Goal: Obtain resource: Download file/media

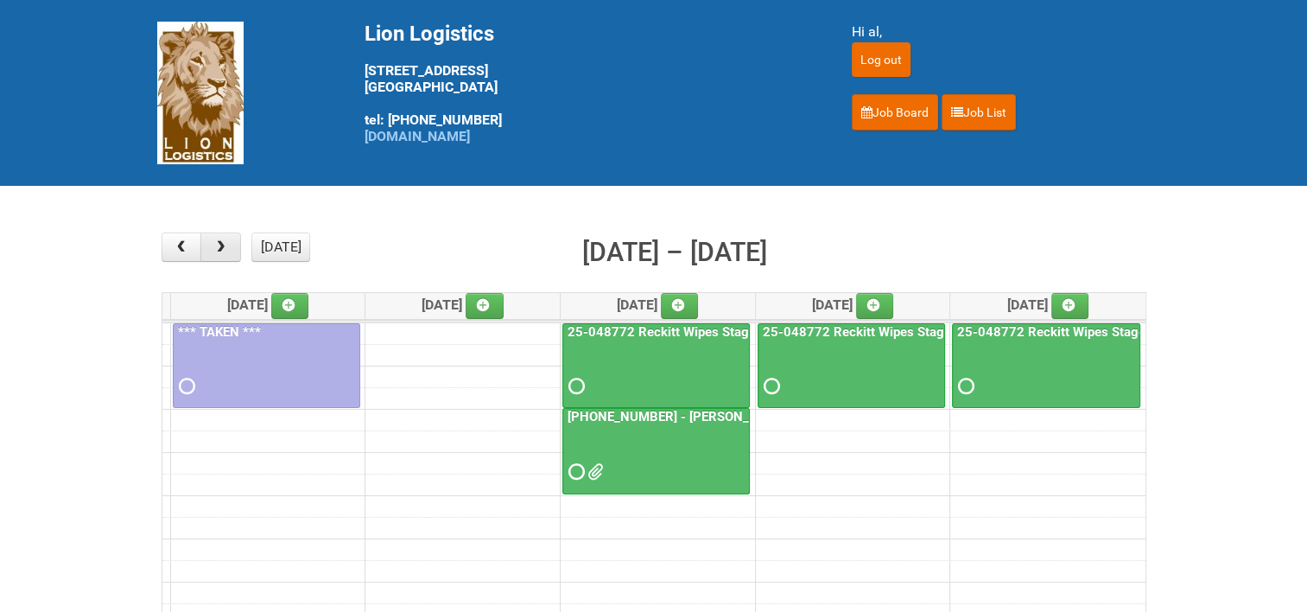
click at [226, 249] on span "button" at bounding box center [221, 247] width 16 height 14
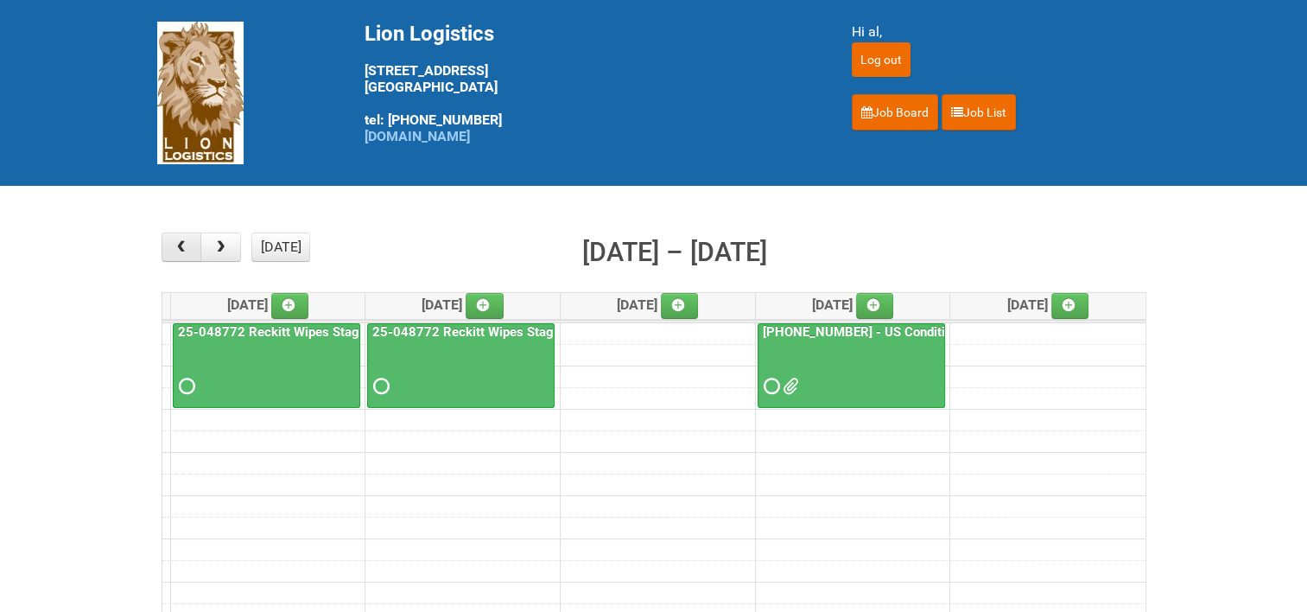
click at [185, 247] on span "button" at bounding box center [181, 247] width 16 height 14
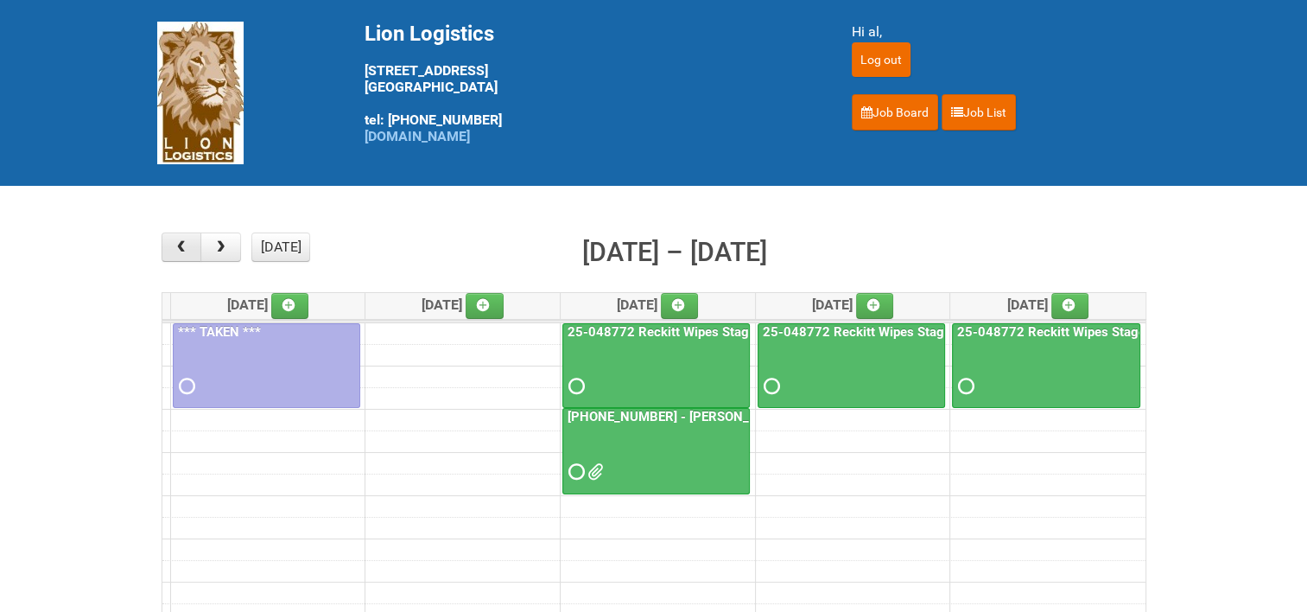
click at [185, 247] on span "button" at bounding box center [181, 247] width 16 height 14
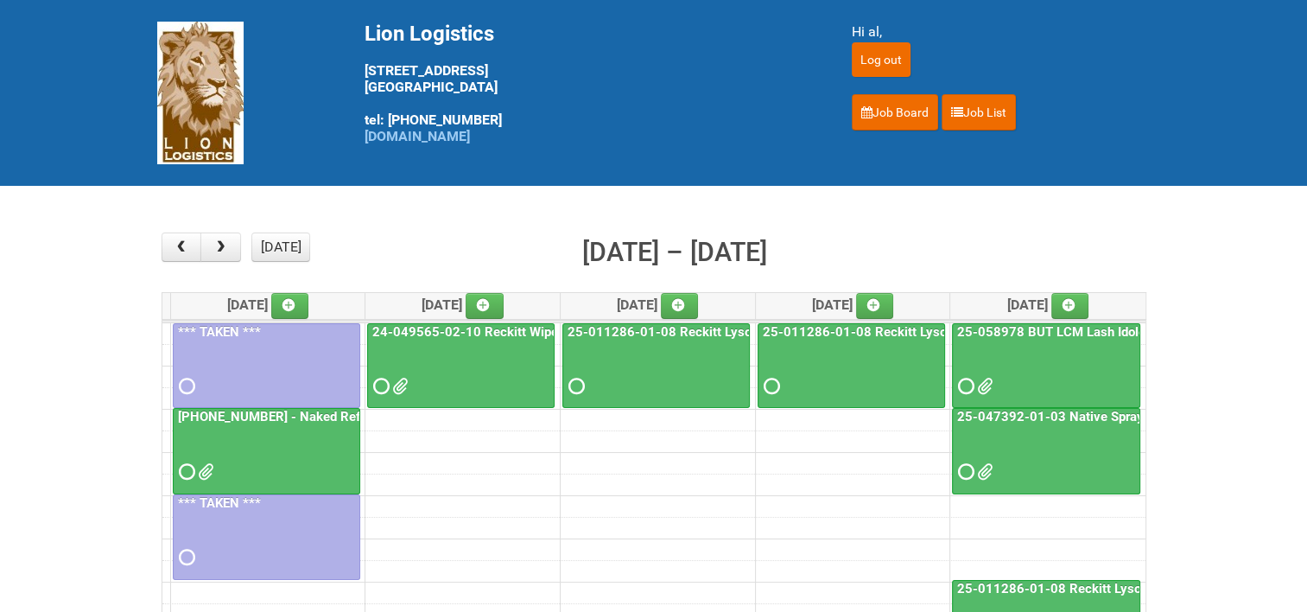
click at [471, 330] on link "24-049565-02-10 Reckitt Wipes HUT Stages 1-3" at bounding box center [517, 332] width 297 height 16
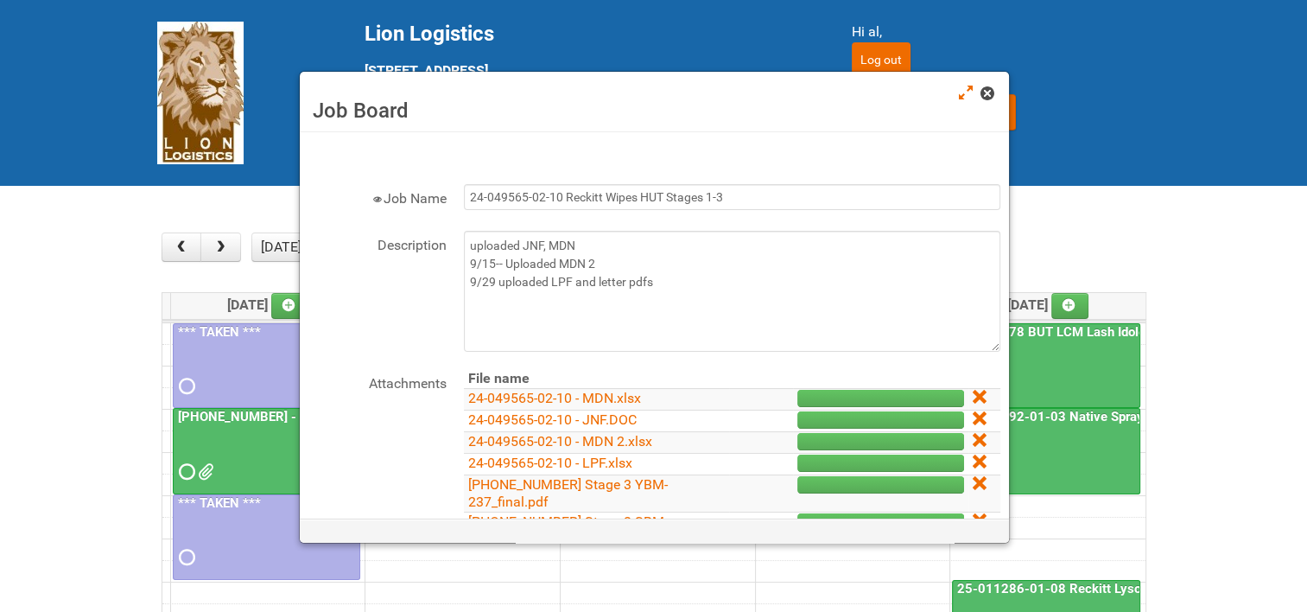
click at [989, 100] on link at bounding box center [989, 95] width 16 height 21
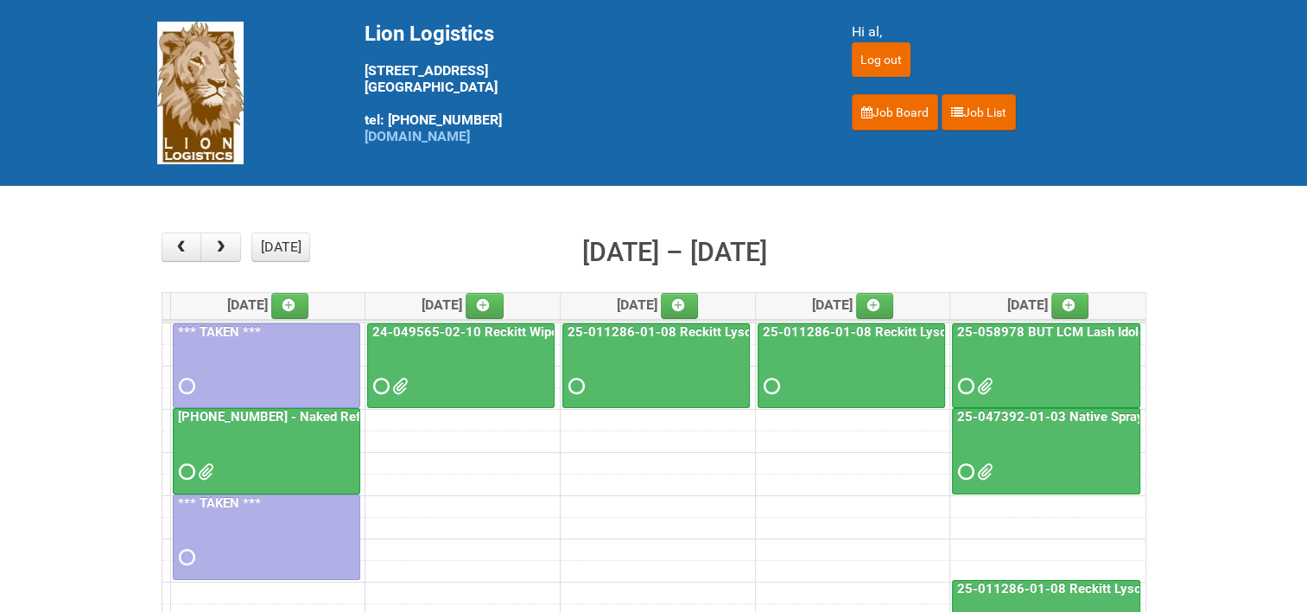
click at [491, 328] on link "24-049565-02-10 Reckitt Wipes HUT Stages 1-3" at bounding box center [517, 332] width 297 height 16
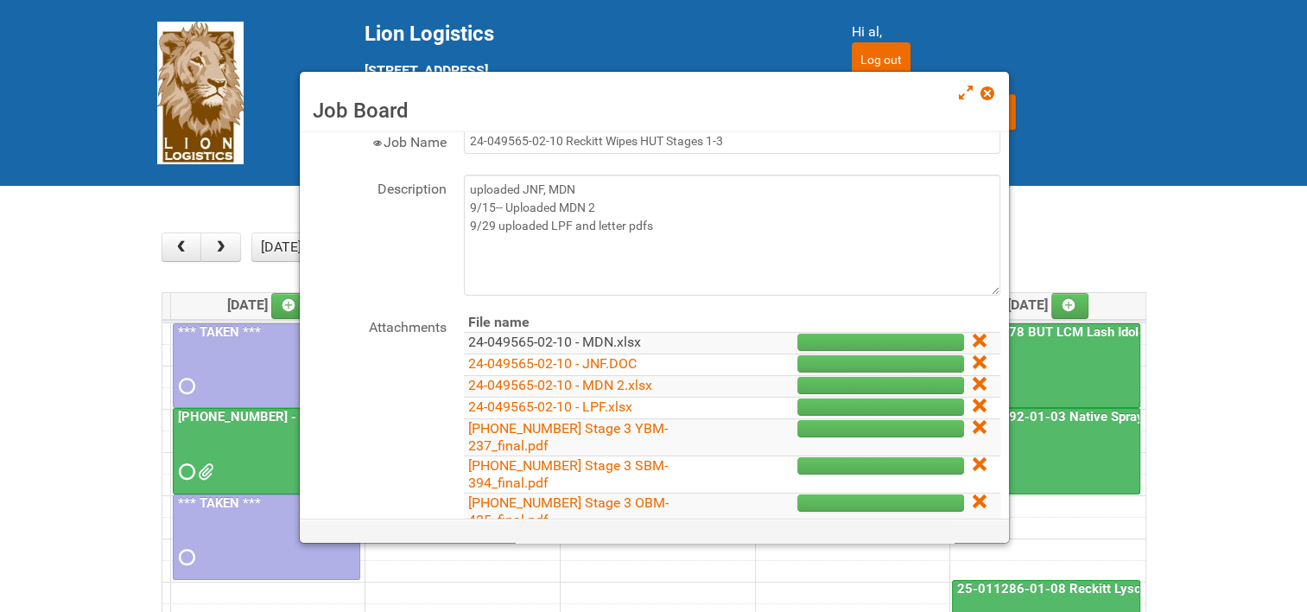
scroll to position [86, 0]
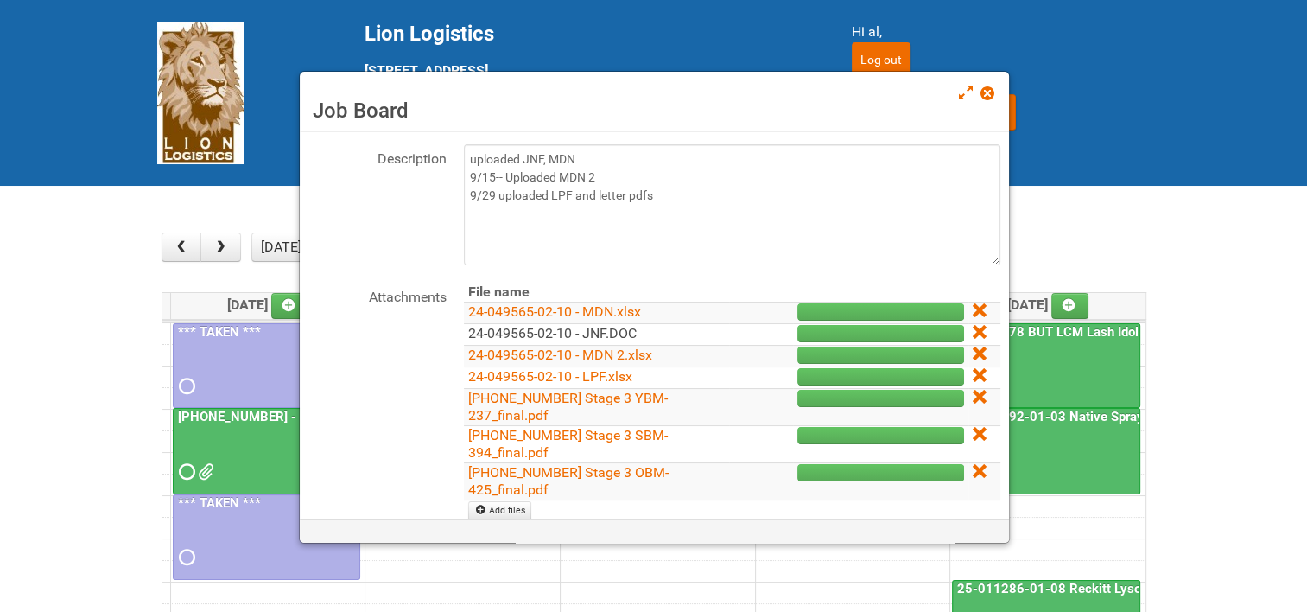
click at [599, 334] on link "24-049565-02-10 - JNF.DOC" at bounding box center [552, 333] width 169 height 16
click at [993, 90] on span at bounding box center [987, 93] width 12 height 12
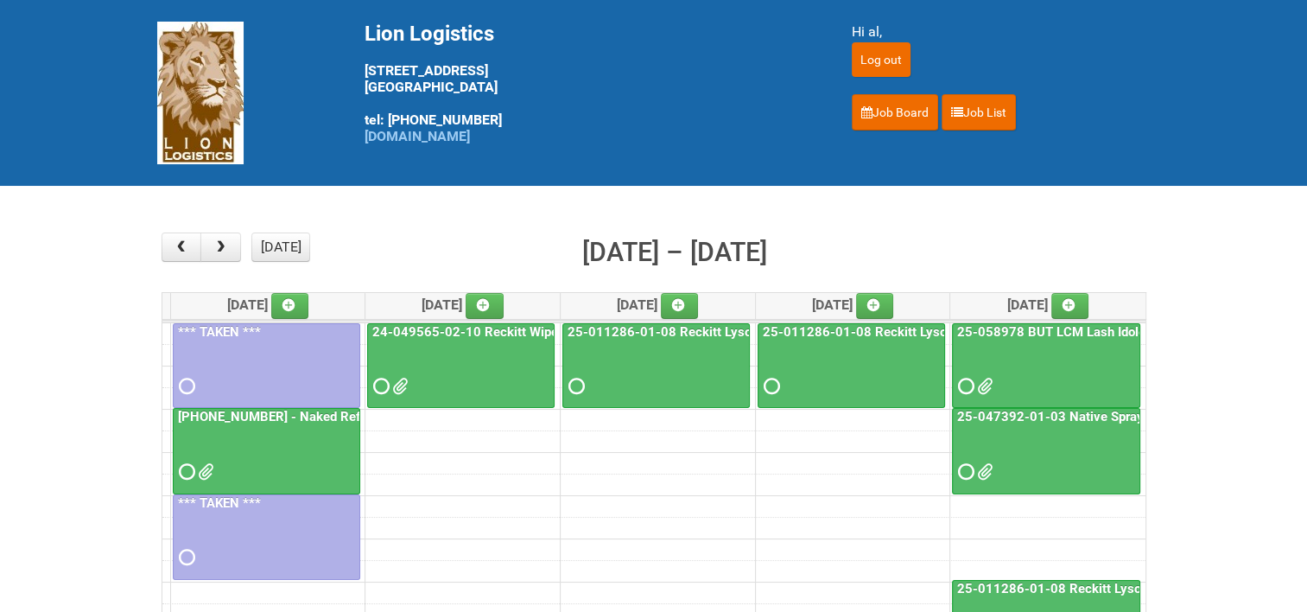
click at [1051, 588] on link "25-011286-01-08 Reckitt Lysol Laundry Scented" at bounding box center [1101, 589] width 294 height 16
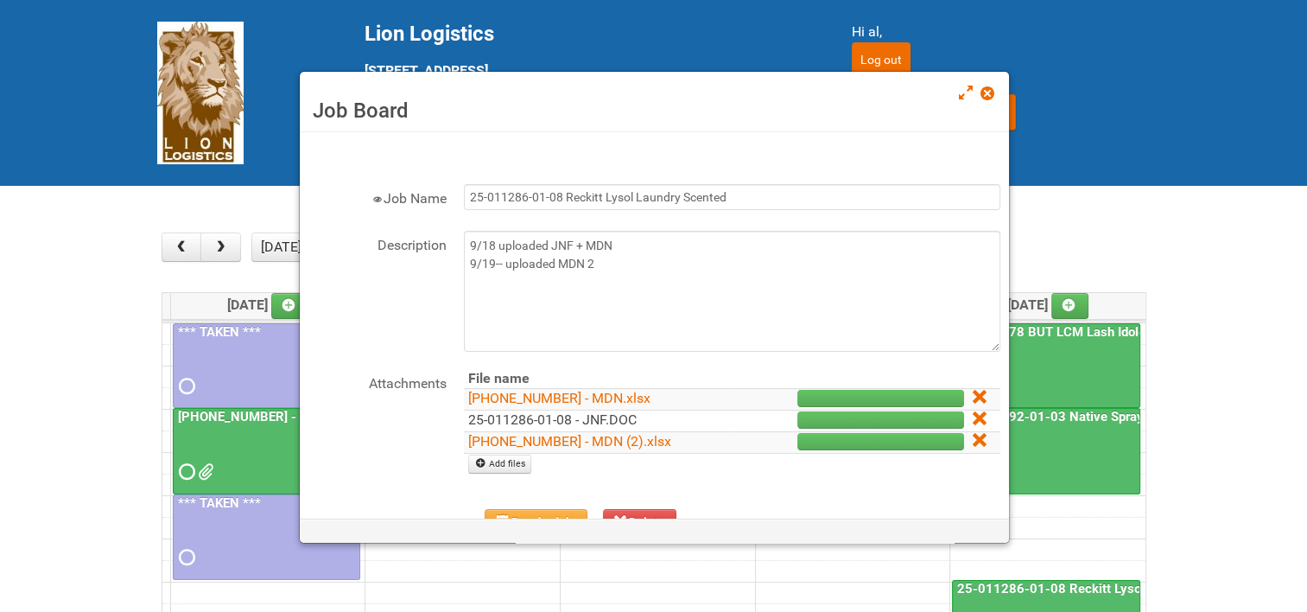
click at [560, 415] on link "25-011286-01-08 - JNF.DOC" at bounding box center [552, 419] width 169 height 16
click at [989, 92] on span at bounding box center [987, 93] width 12 height 12
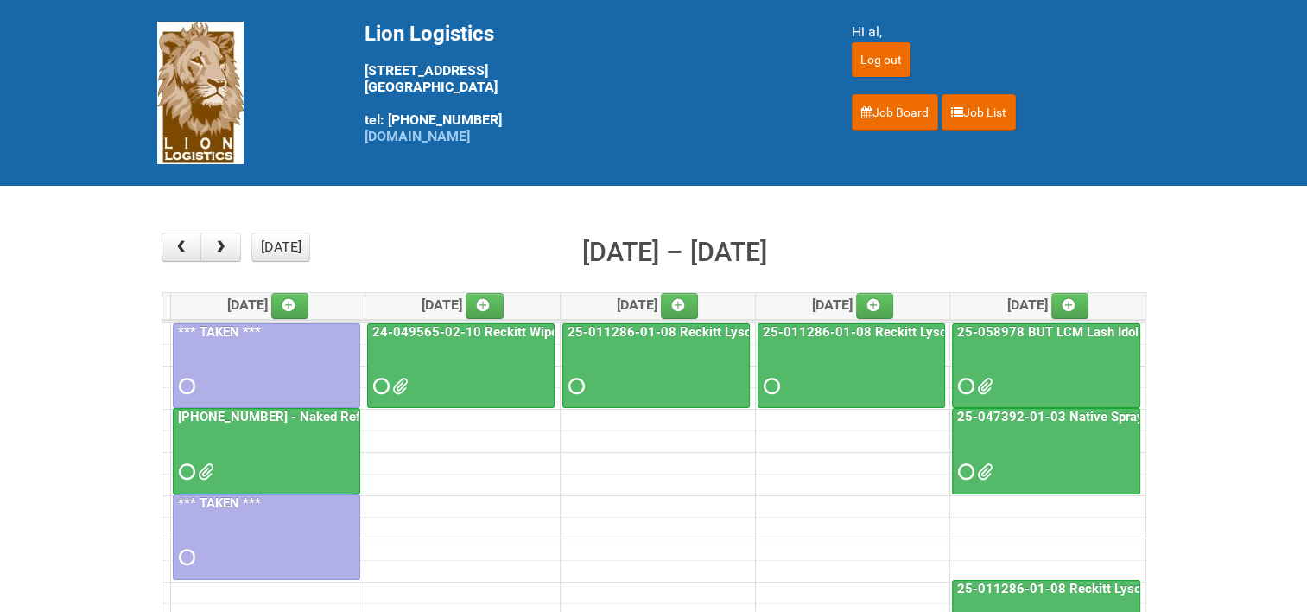
click at [1044, 413] on link "25-047392-01-03 Native Spray Rapid Response" at bounding box center [1099, 417] width 290 height 16
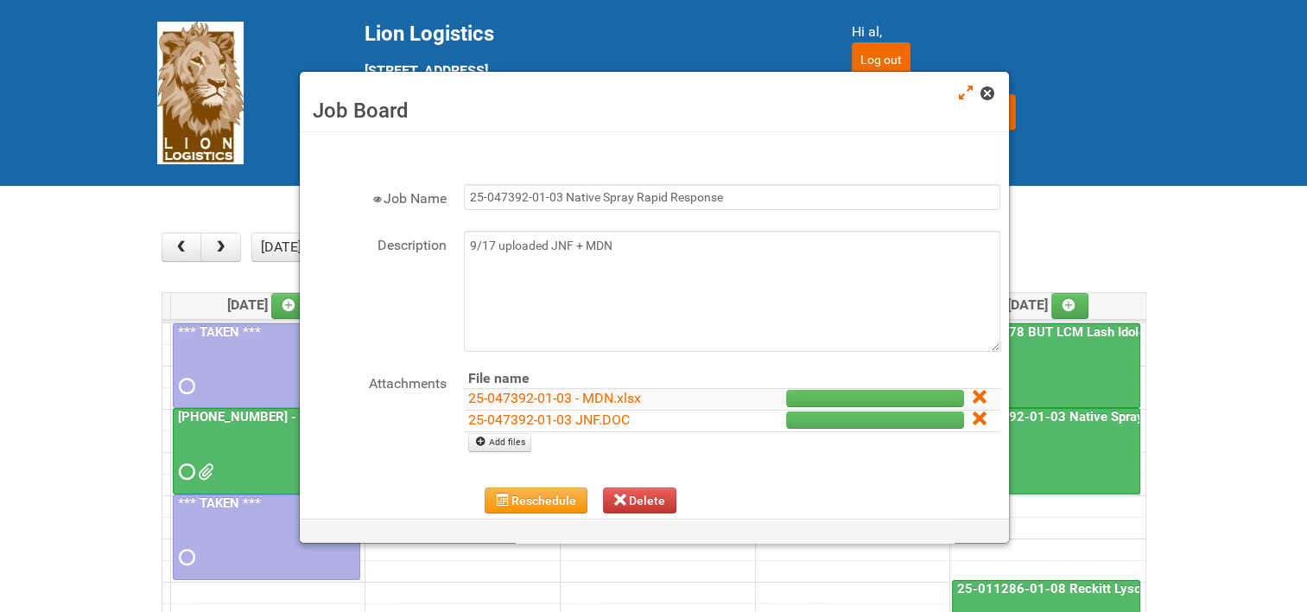
click at [988, 91] on span at bounding box center [987, 93] width 12 height 12
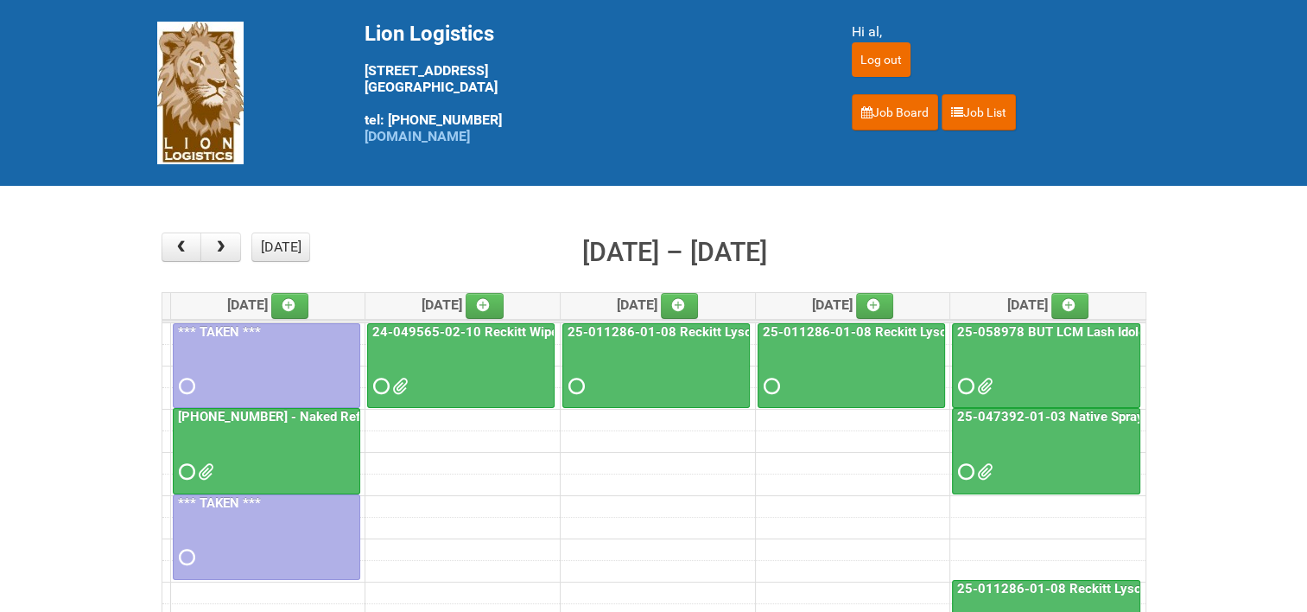
click at [505, 328] on link "24-049565-02-10 Reckitt Wipes HUT Stages 1-3" at bounding box center [517, 332] width 297 height 16
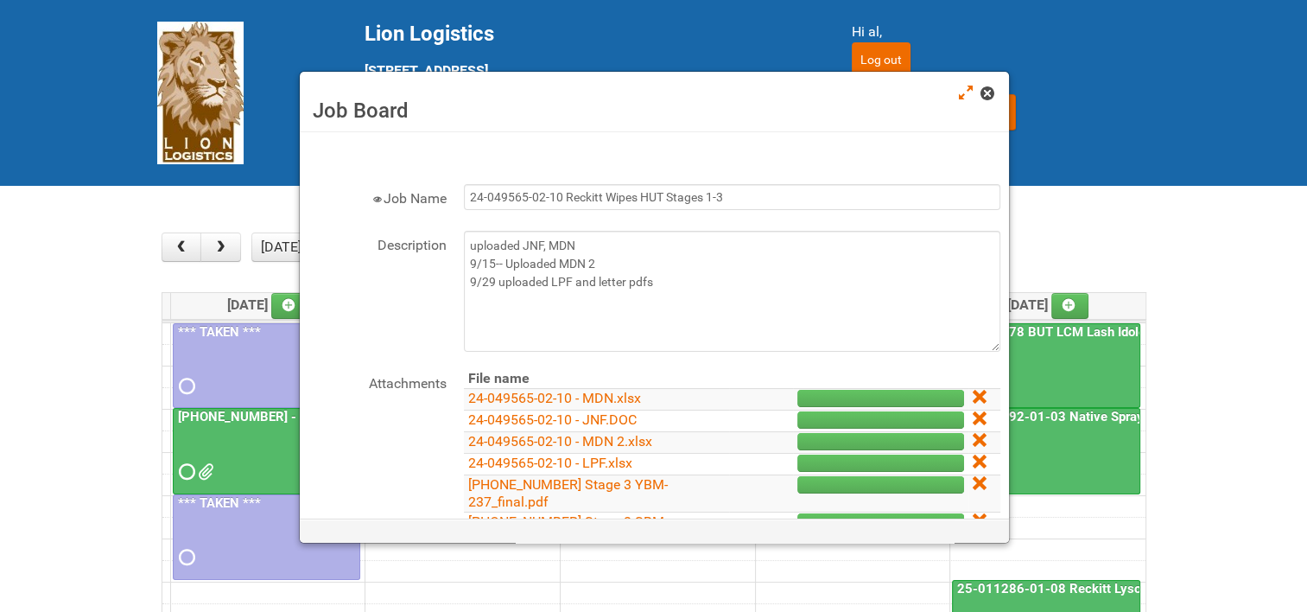
click at [990, 91] on span at bounding box center [987, 93] width 12 height 12
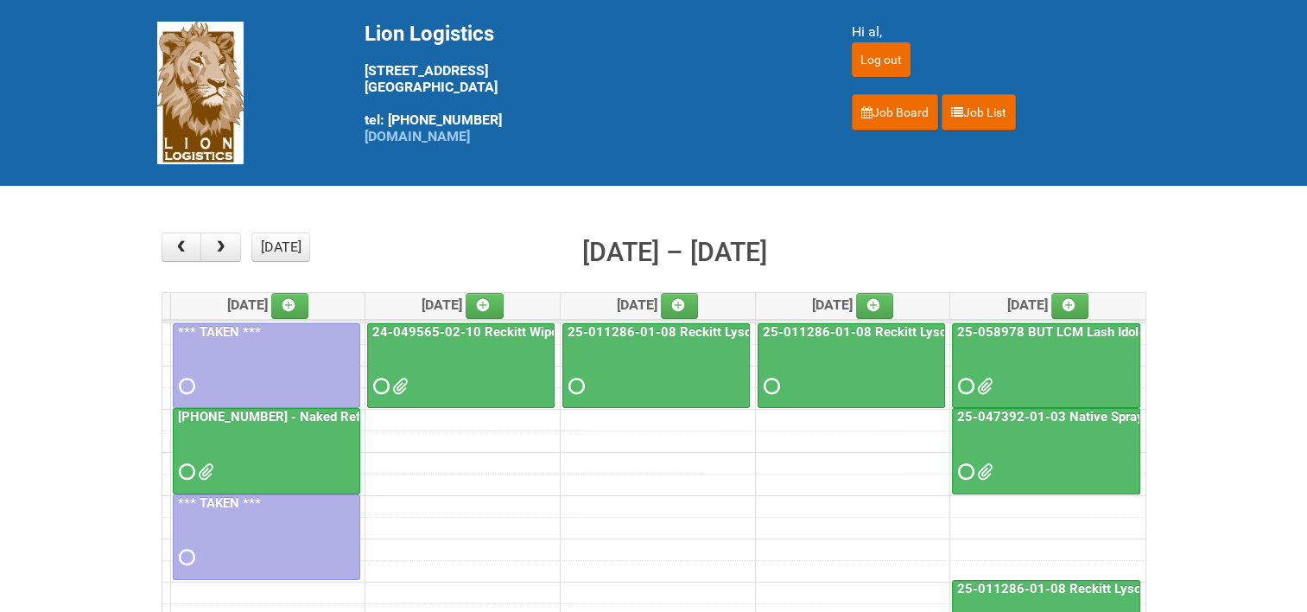
click at [453, 328] on link "24-049565-02-10 Reckitt Wipes HUT Stages 1-3" at bounding box center [517, 332] width 297 height 16
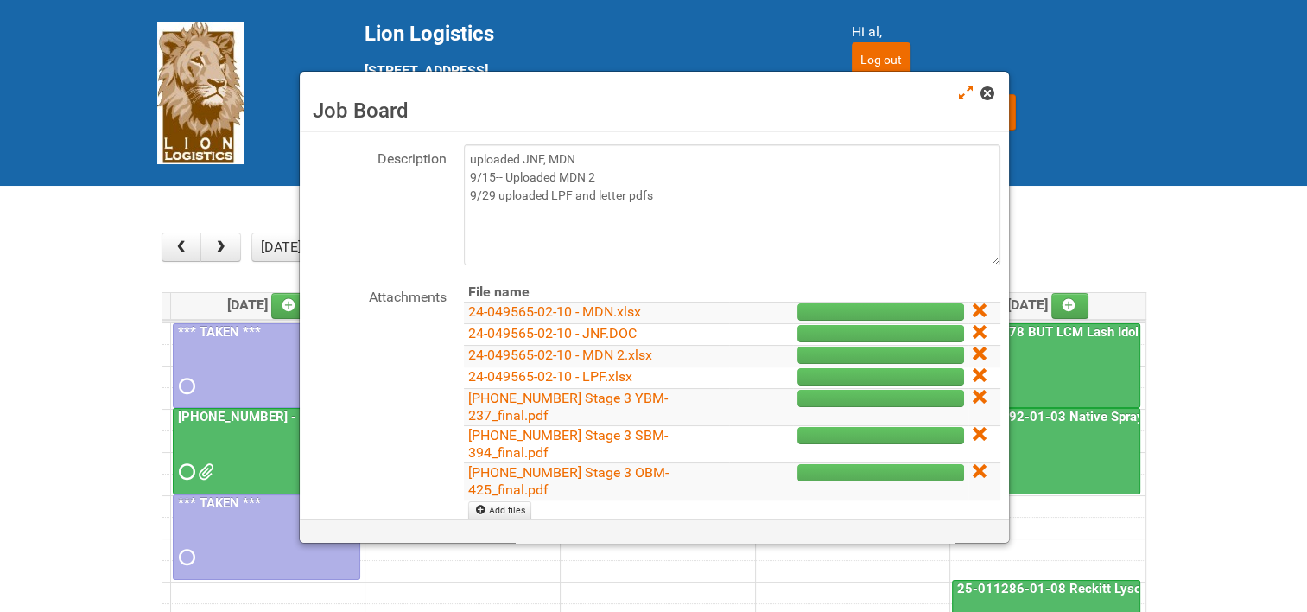
click at [989, 93] on span at bounding box center [987, 93] width 12 height 12
